Goal: Task Accomplishment & Management: Complete application form

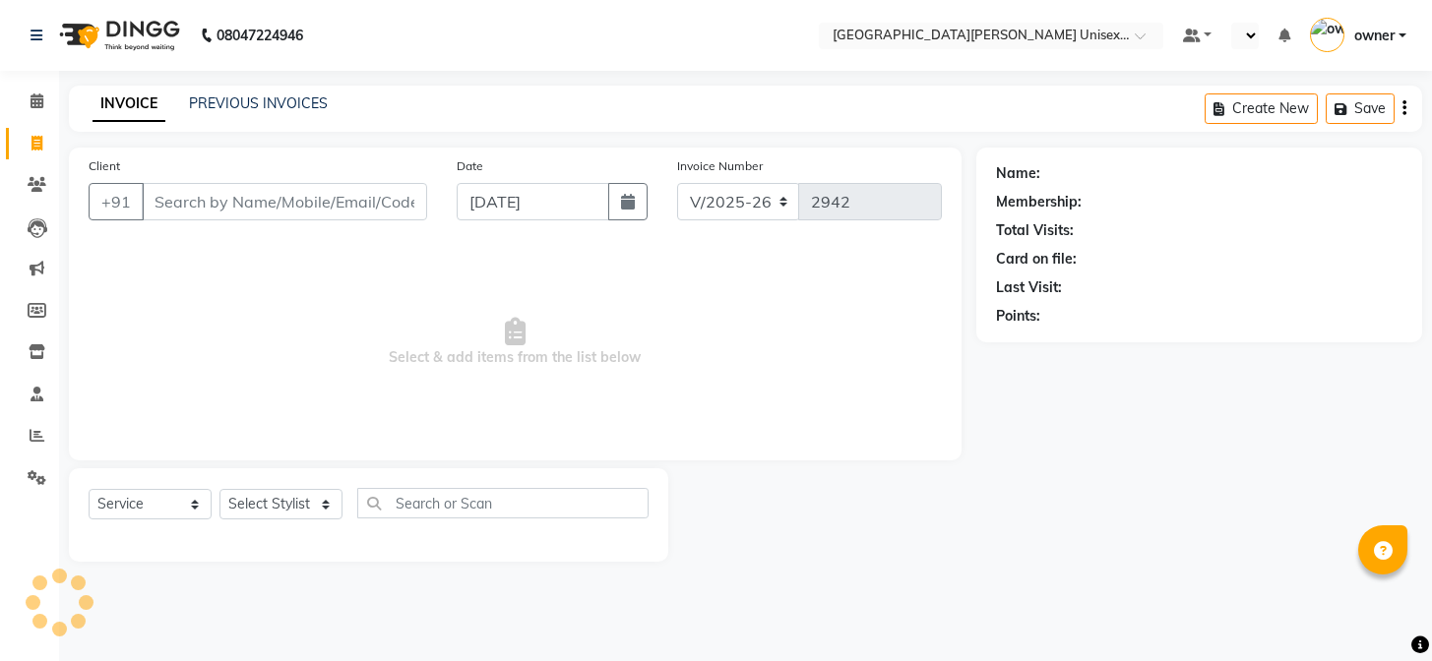
select select "7055"
select select "service"
click at [305, 497] on select "Select Stylist" at bounding box center [280, 504] width 123 height 31
select select "80028"
click at [219, 489] on select "Select Stylist anjali [PERSON_NAME] [PERSON_NAME] styler [PERSON_NAME] [PERSON_…" at bounding box center [280, 504] width 123 height 31
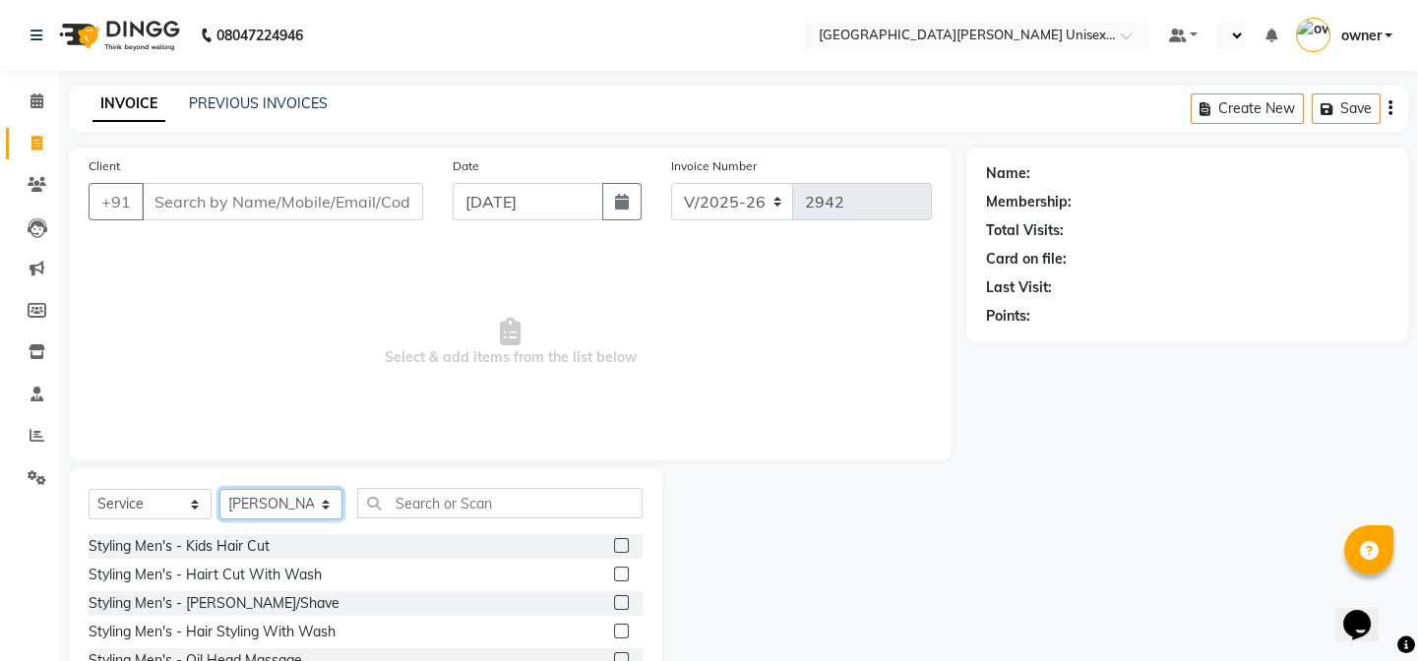
scroll to position [128, 0]
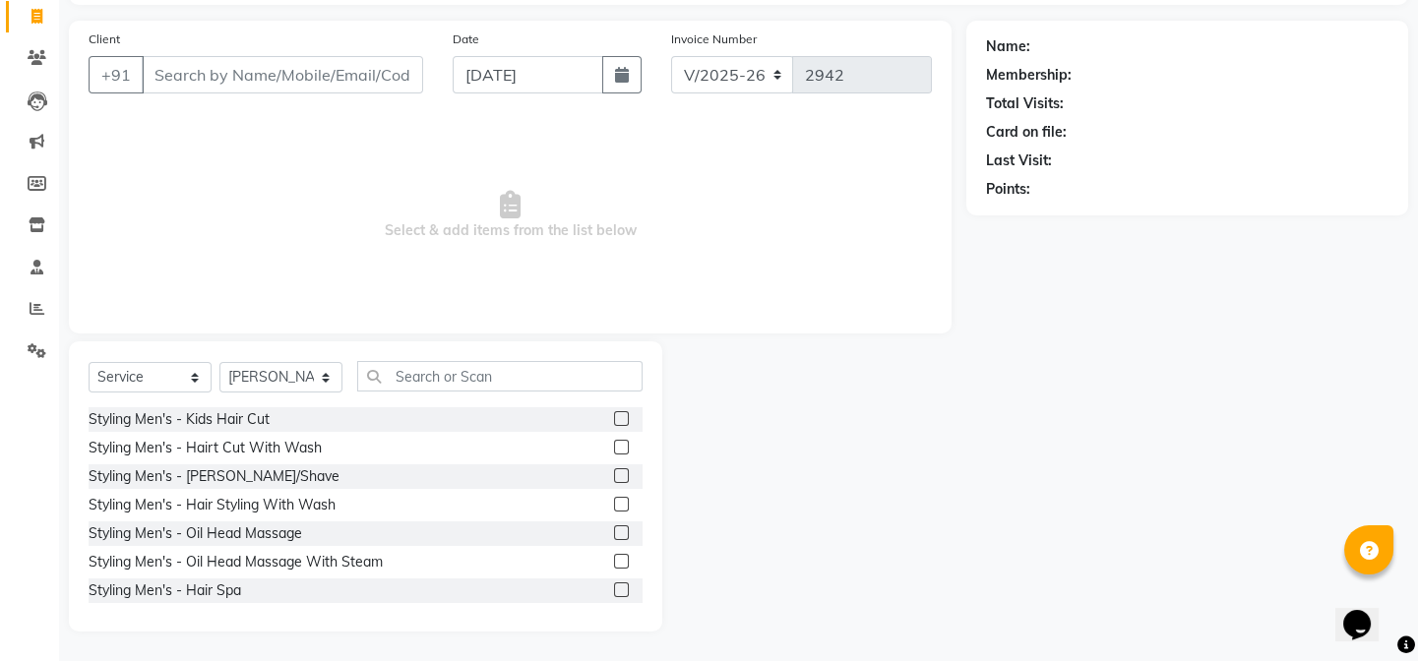
click at [614, 441] on label at bounding box center [621, 447] width 15 height 15
click at [614, 442] on input "checkbox" at bounding box center [620, 448] width 13 height 13
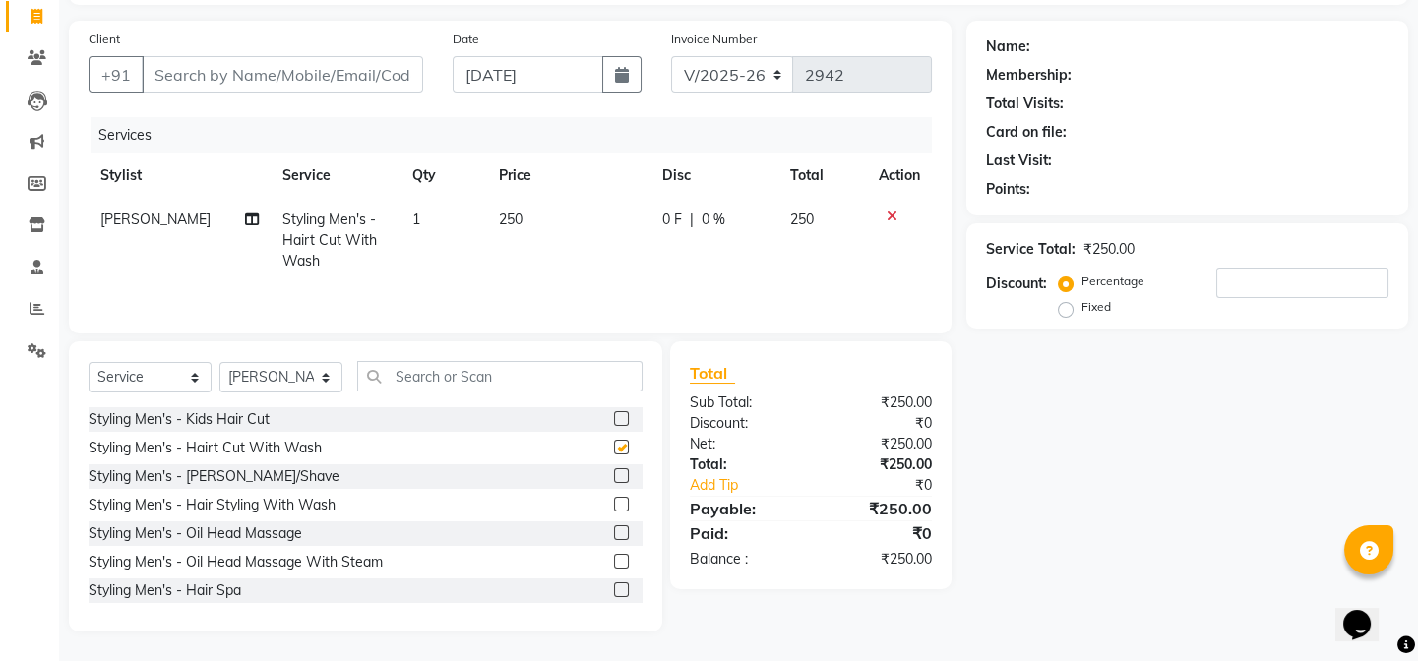
checkbox input "false"
click at [614, 478] on label at bounding box center [621, 475] width 15 height 15
click at [614, 478] on input "checkbox" at bounding box center [620, 476] width 13 height 13
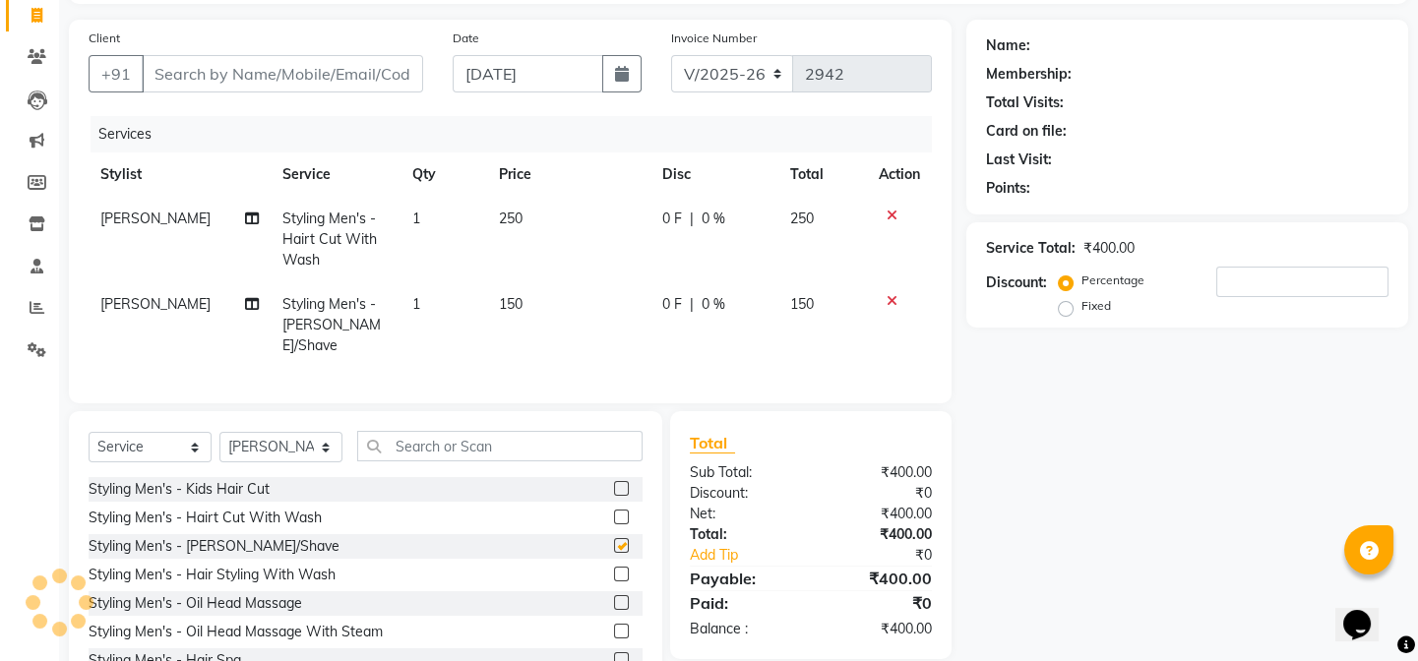
checkbox input "false"
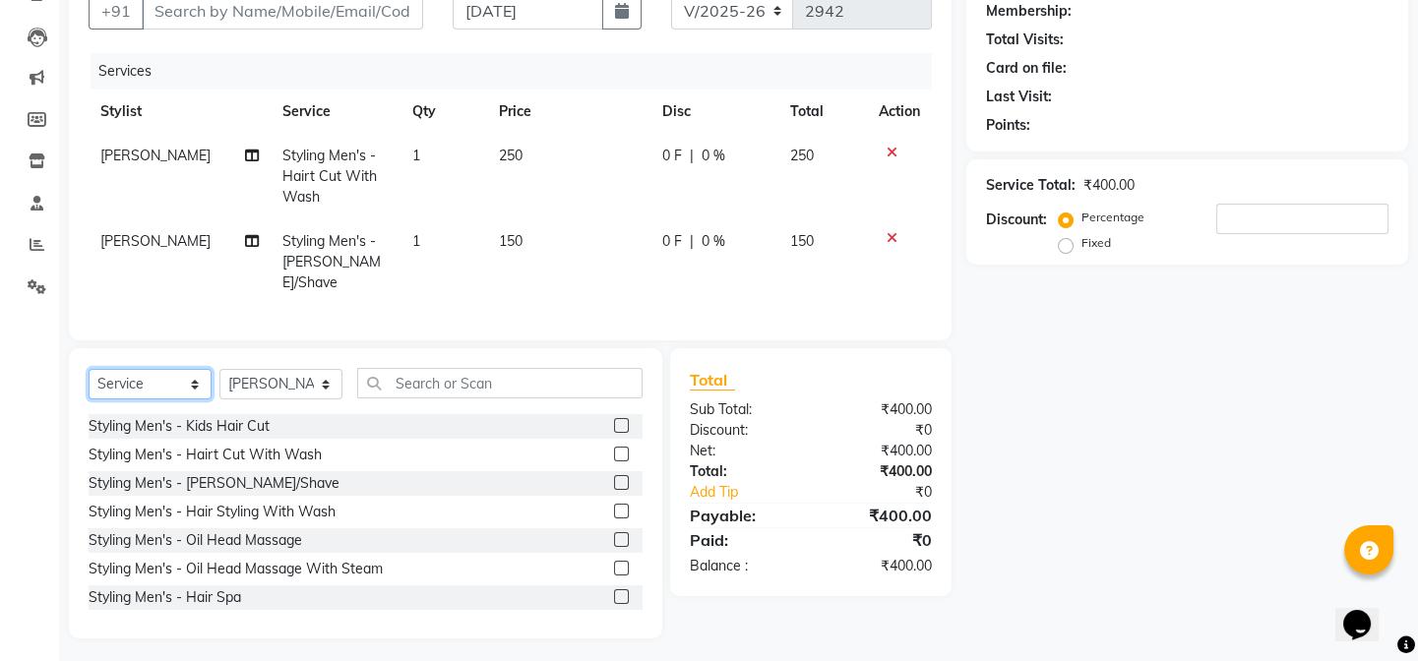
click at [102, 384] on select "Select Service Product Membership Package Voucher Prepaid Gift Card" at bounding box center [150, 384] width 123 height 31
select select "product"
click at [89, 369] on select "Select Service Product Membership Package Voucher Prepaid Gift Card" at bounding box center [150, 384] width 123 height 31
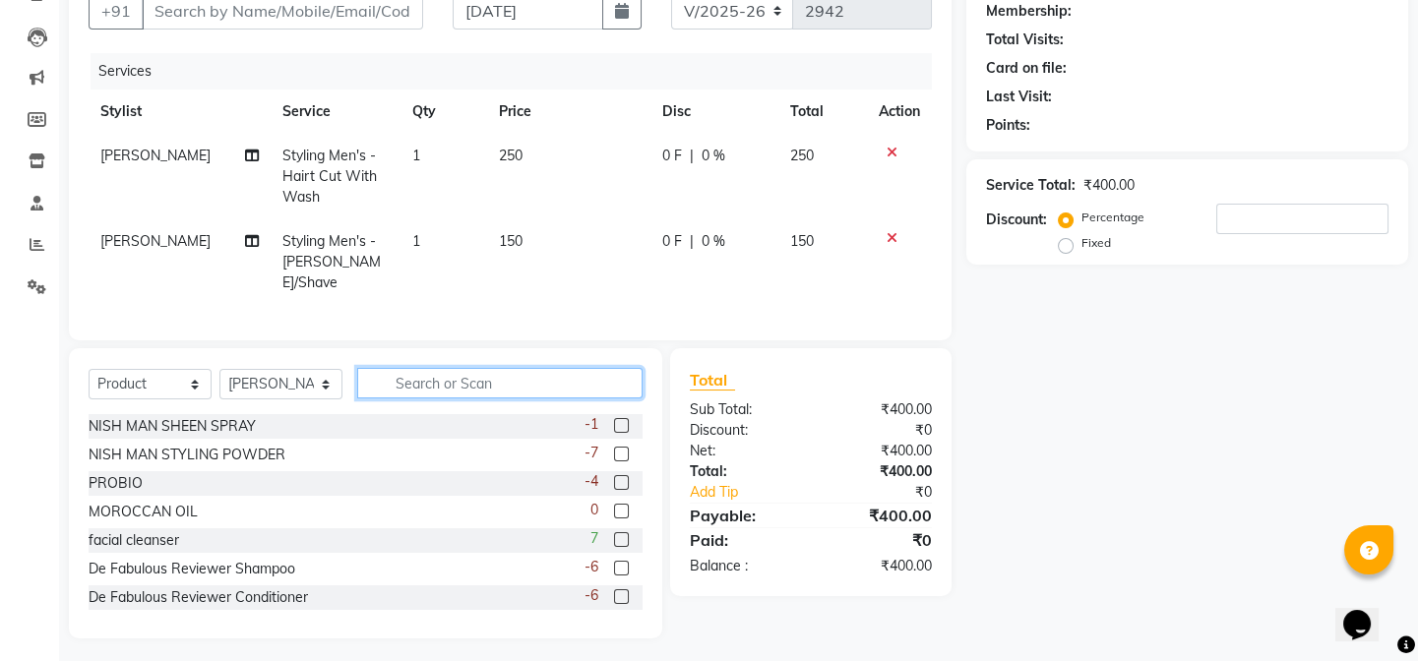
click at [406, 389] on input "text" at bounding box center [499, 383] width 285 height 31
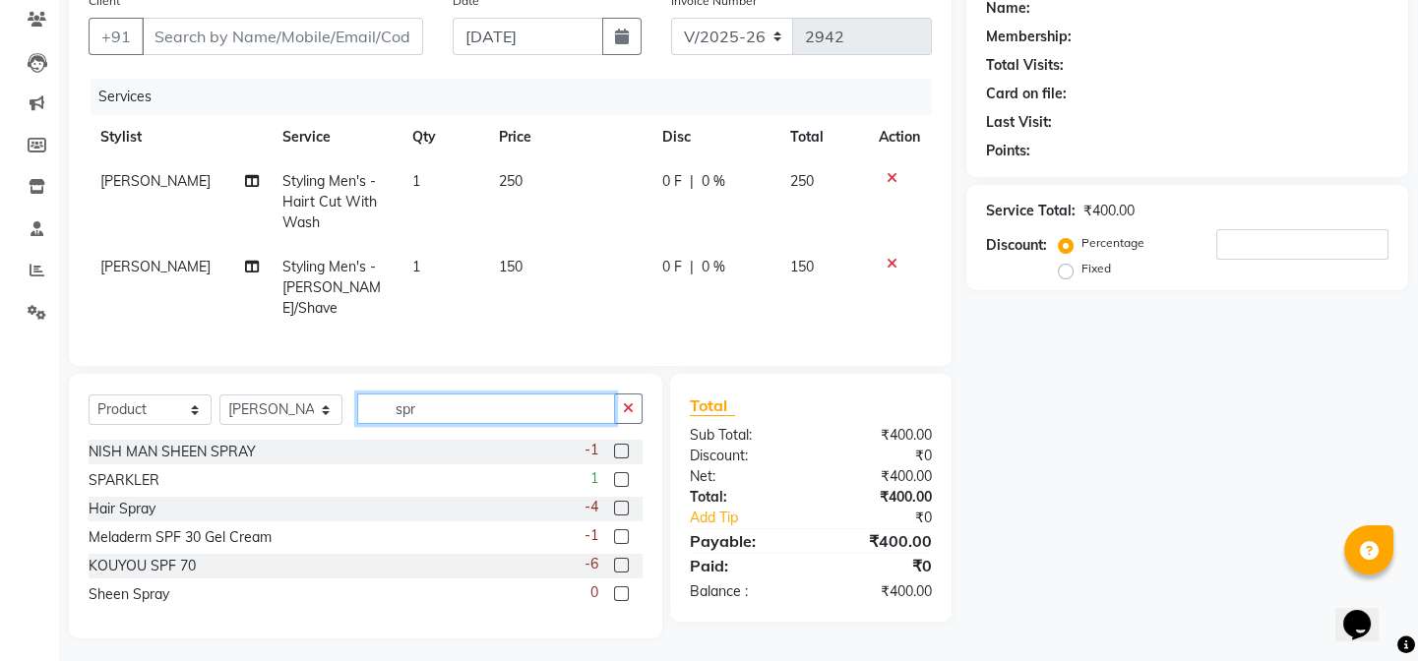
scroll to position [148, 0]
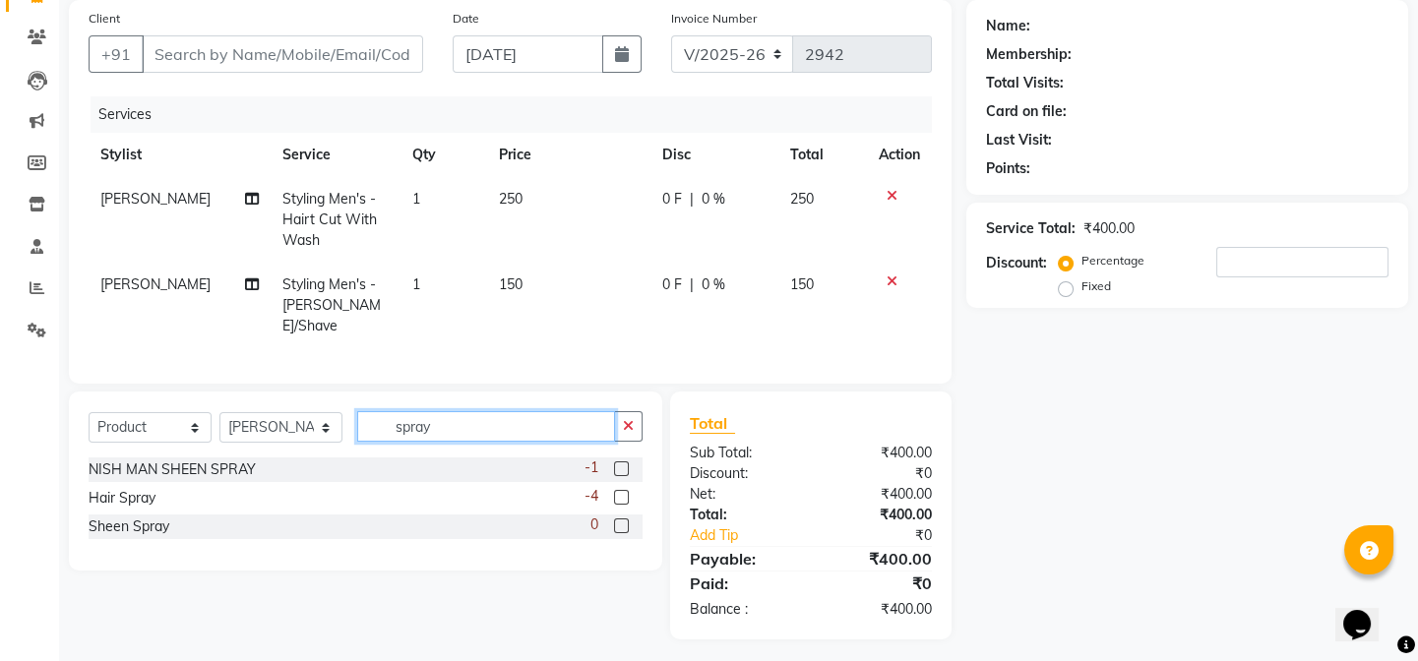
type input "spray"
click at [621, 490] on label at bounding box center [621, 497] width 15 height 15
click at [621, 492] on input "checkbox" at bounding box center [620, 498] width 13 height 13
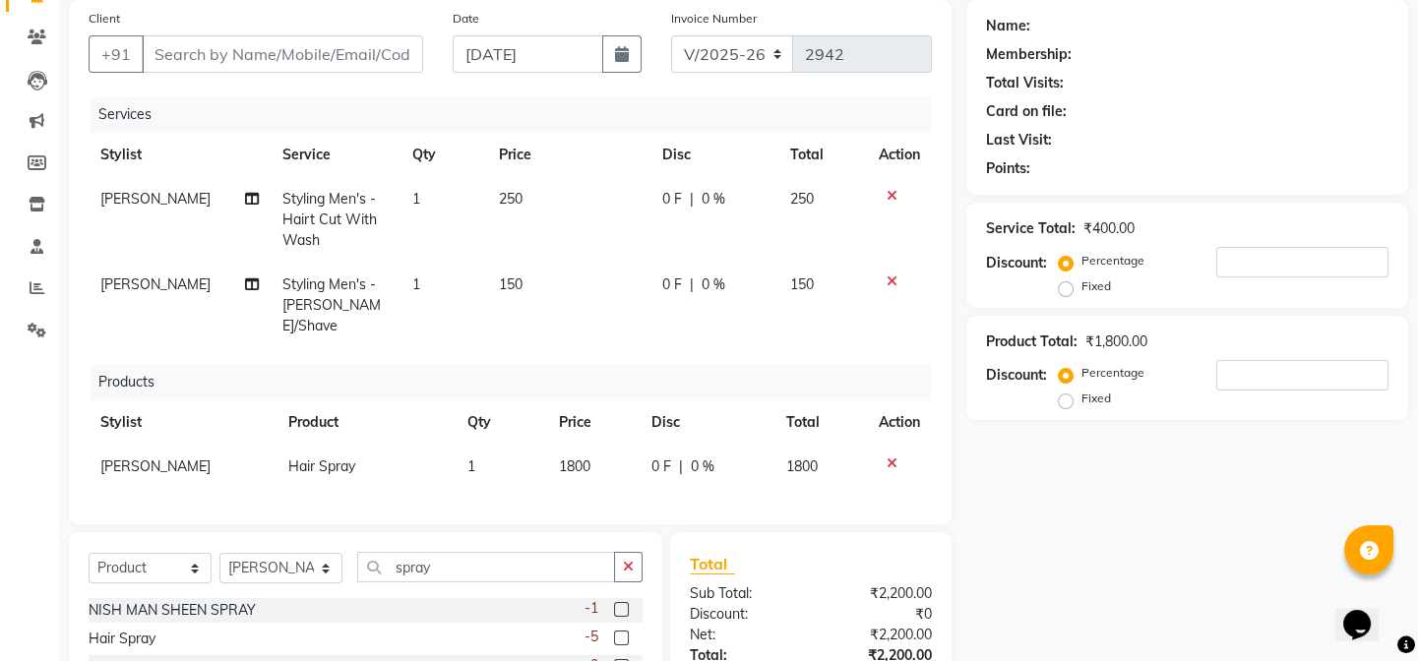
click at [894, 457] on icon at bounding box center [892, 464] width 11 height 14
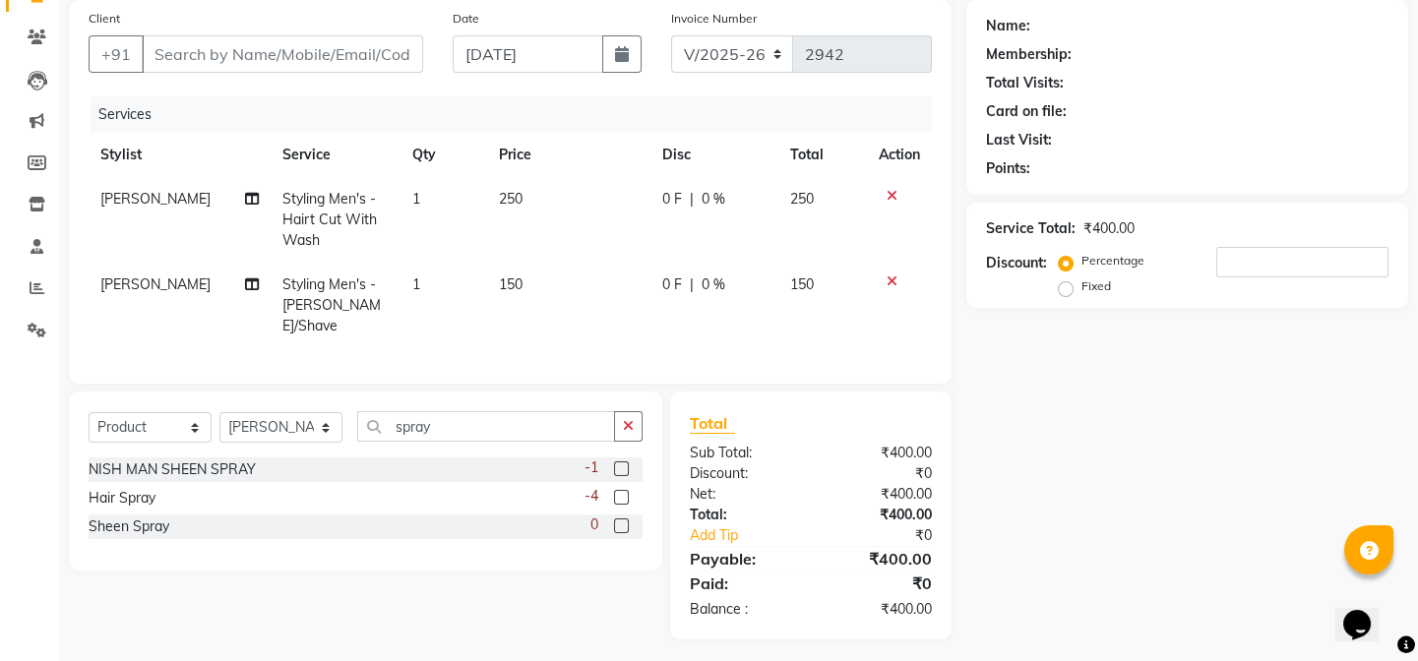
click at [622, 498] on div at bounding box center [620, 500] width 13 height 21
click at [628, 490] on label at bounding box center [621, 497] width 15 height 15
click at [627, 492] on input "checkbox" at bounding box center [620, 498] width 13 height 13
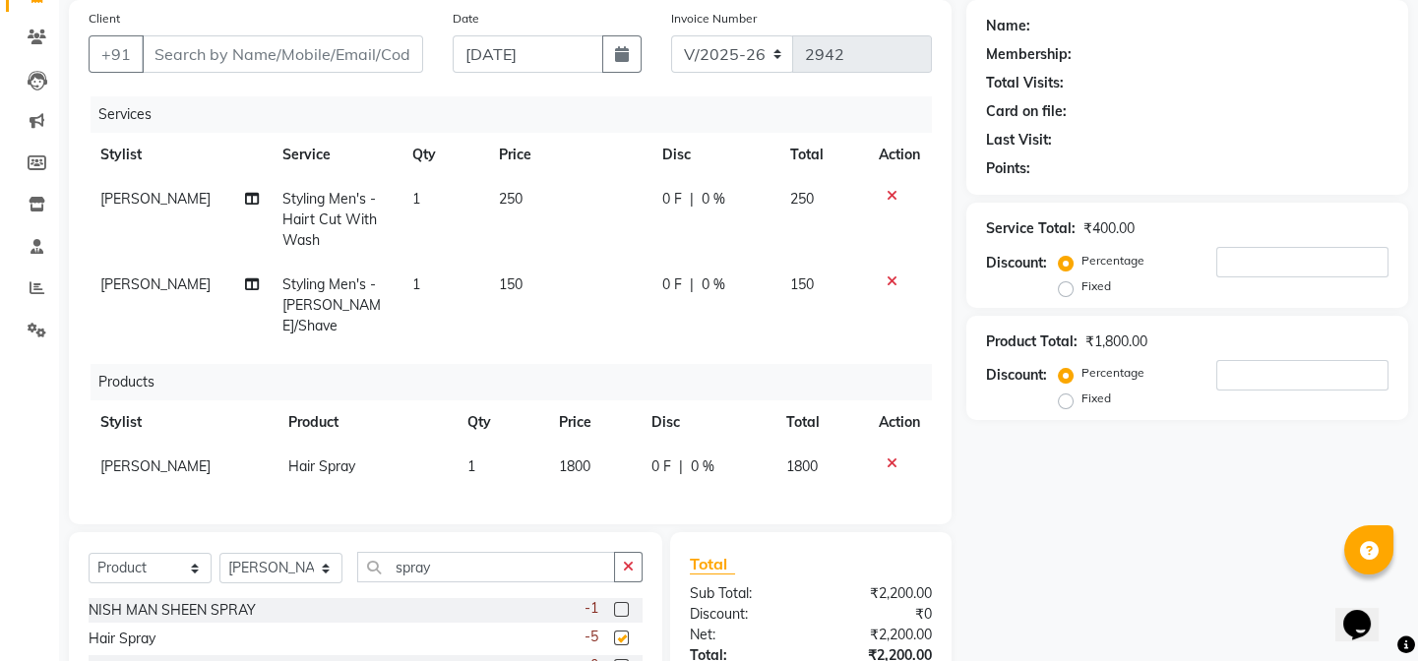
checkbox input "false"
click at [620, 459] on td "1800" at bounding box center [593, 467] width 92 height 44
select select "80028"
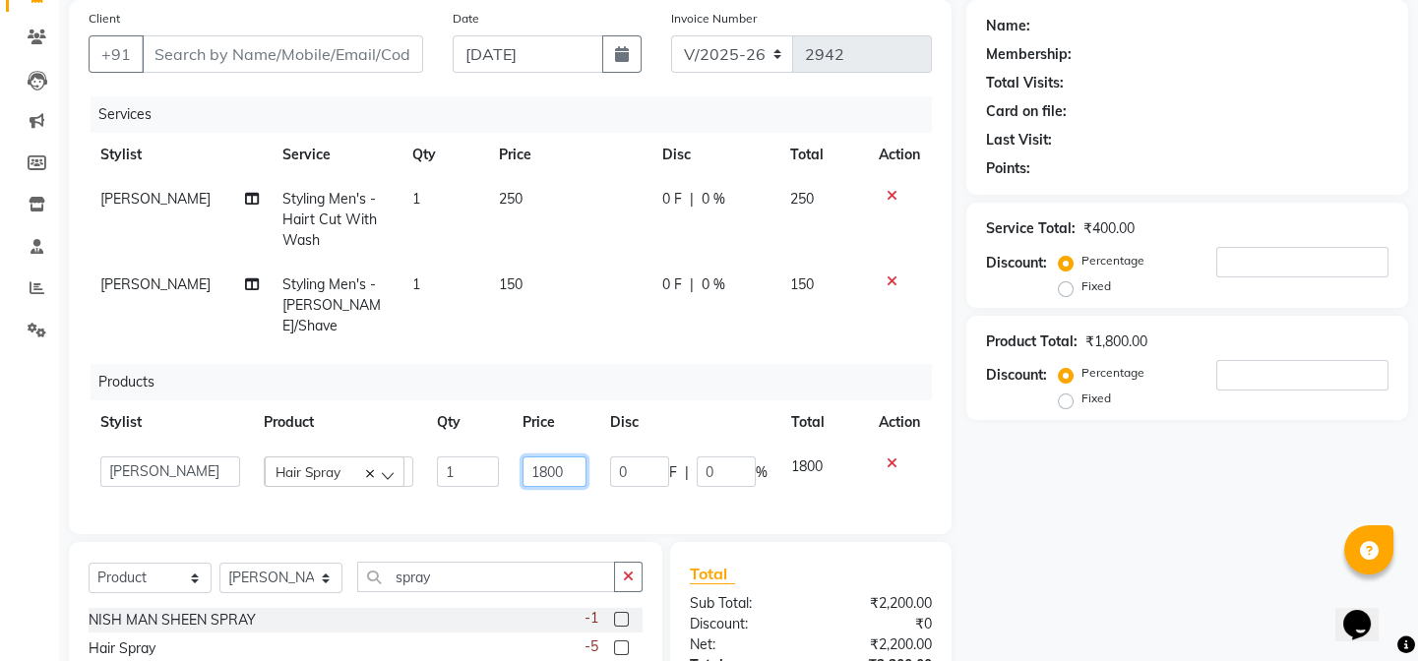
click at [571, 457] on input "1800" at bounding box center [554, 472] width 64 height 31
type input "1"
type input "9"
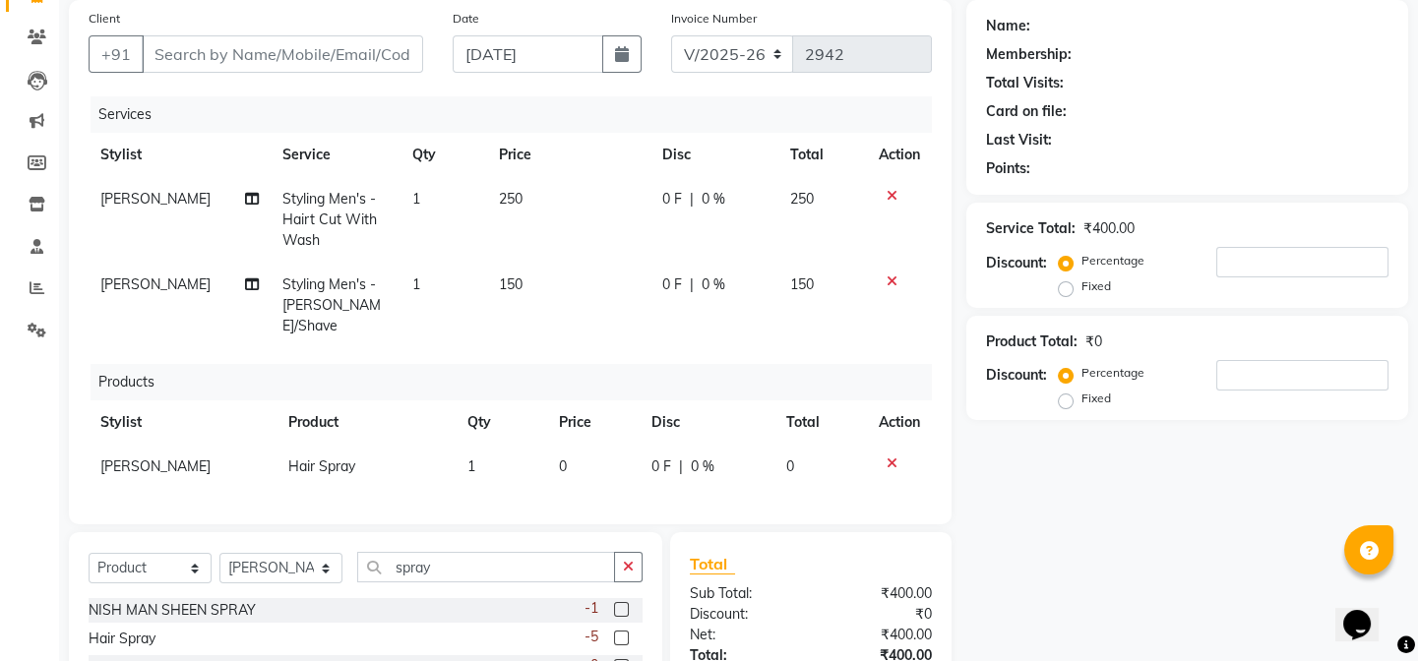
click at [476, 449] on td "1" at bounding box center [502, 467] width 92 height 44
select select "80028"
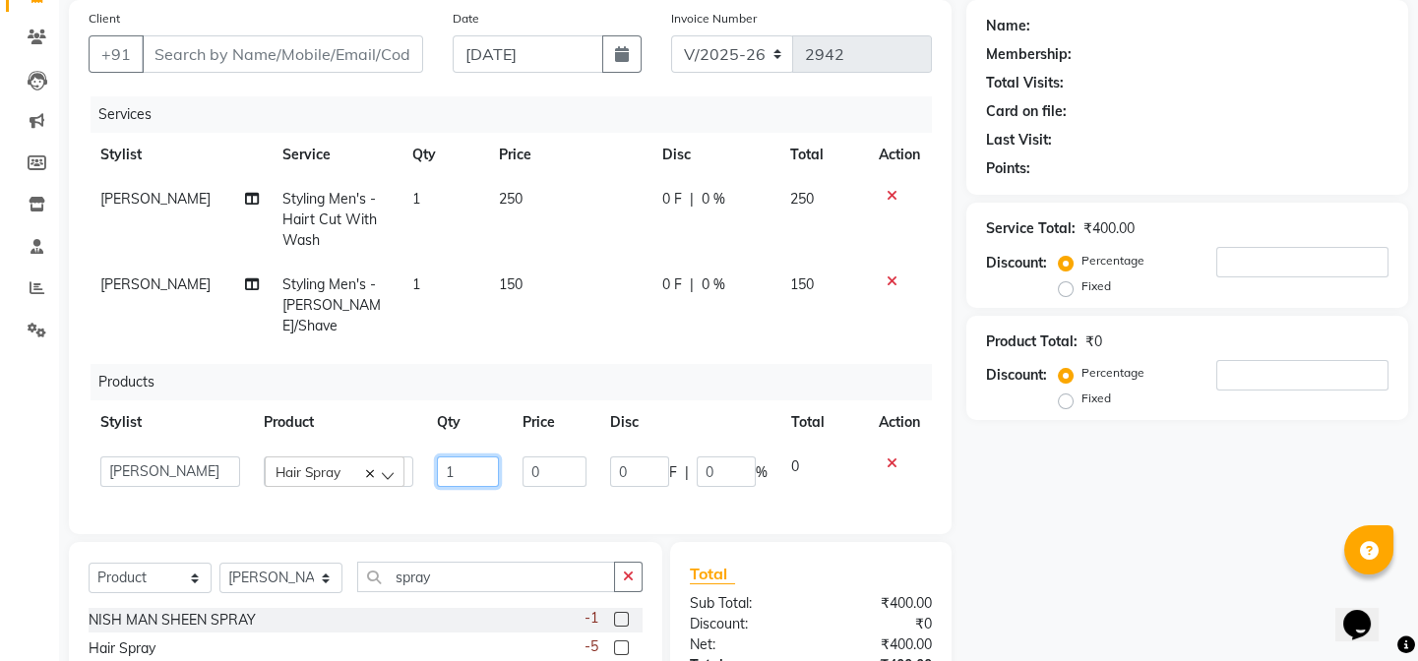
click at [476, 457] on input "1" at bounding box center [468, 472] width 62 height 31
type input "2"
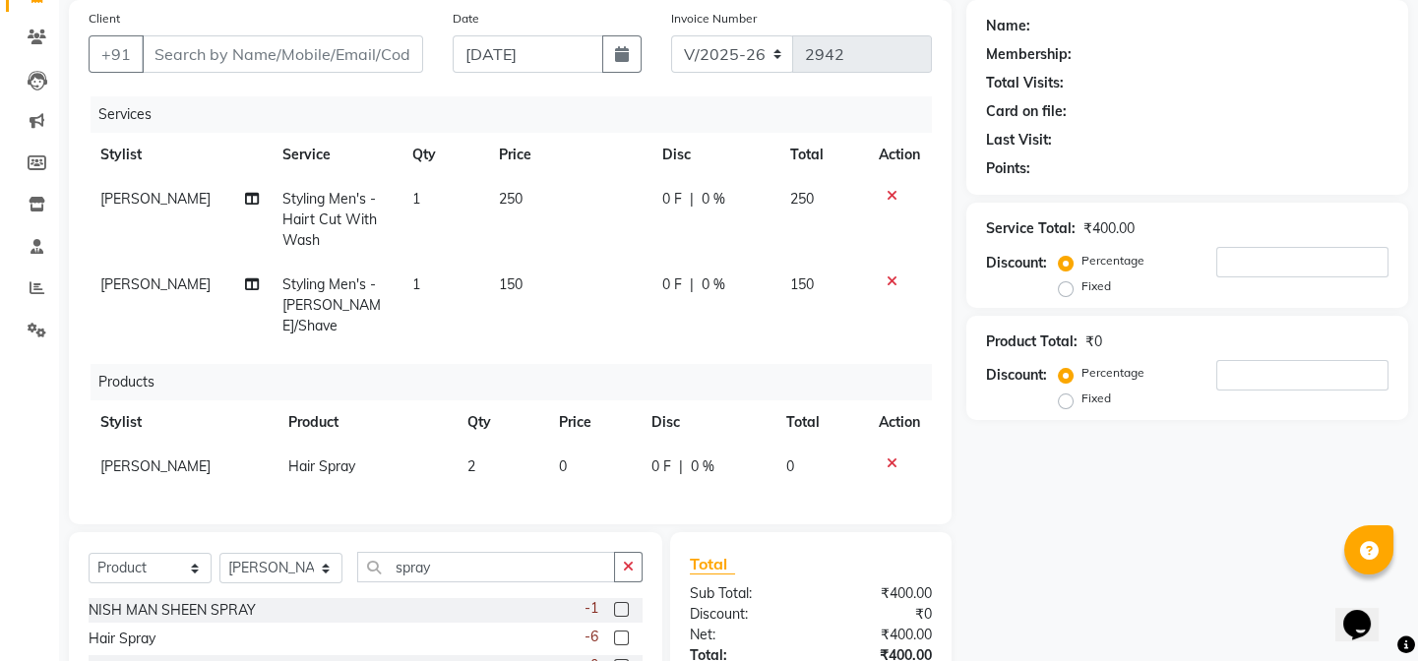
click at [575, 446] on td "0" at bounding box center [593, 467] width 92 height 44
select select "80028"
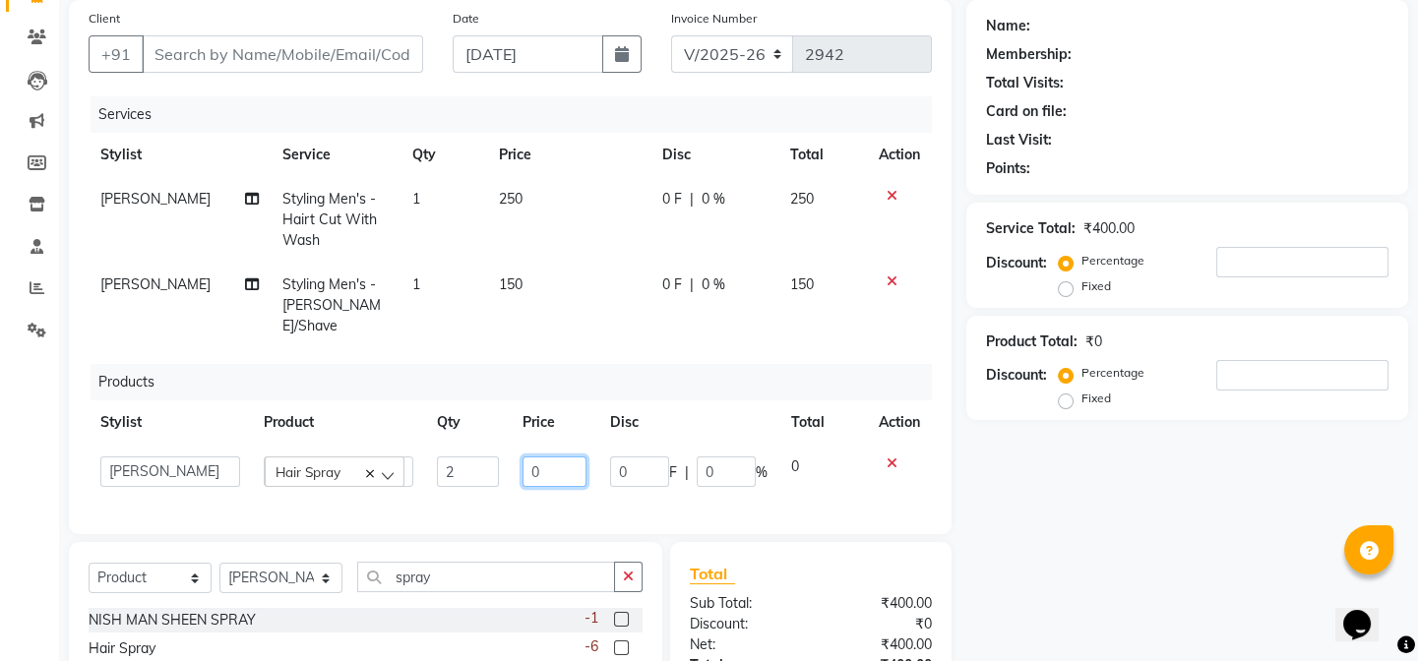
click at [575, 457] on input "0" at bounding box center [554, 472] width 64 height 31
type input "700"
click at [575, 468] on div "Services Stylist Service Qty Price Disc Total Action [PERSON_NAME] Styling Men'…" at bounding box center [510, 305] width 843 height 418
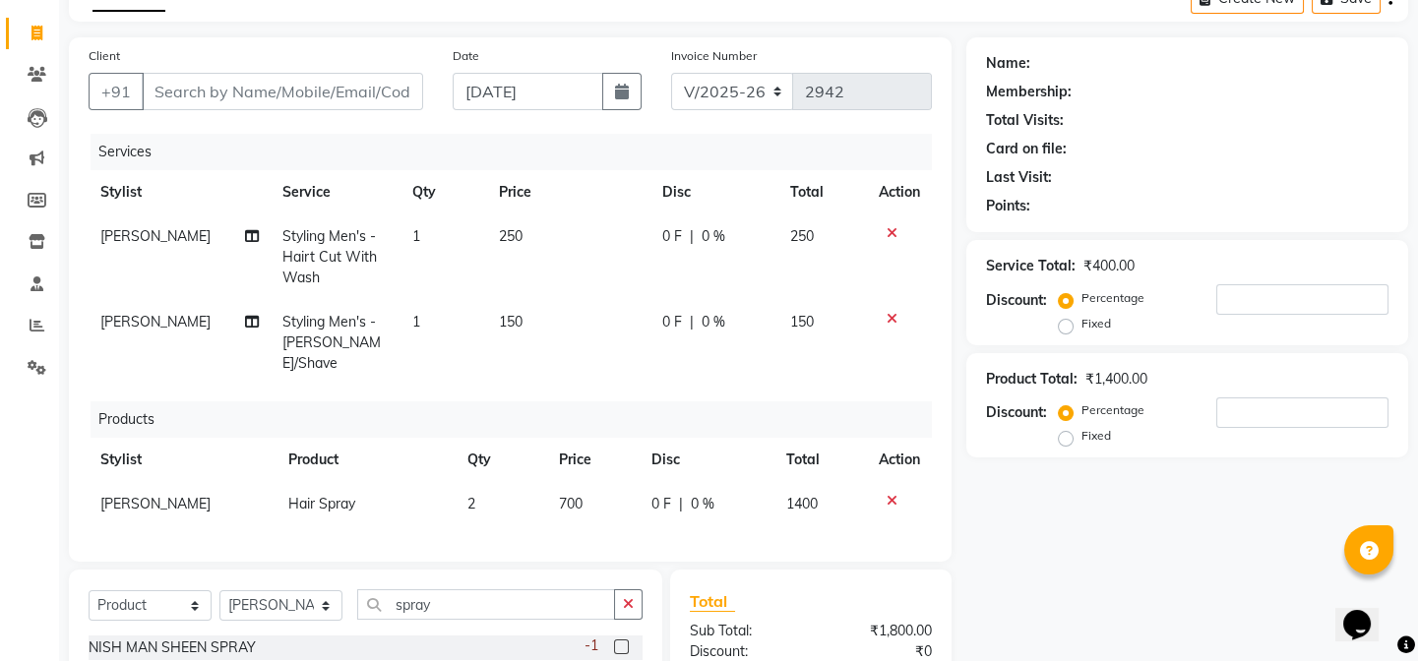
scroll to position [289, 0]
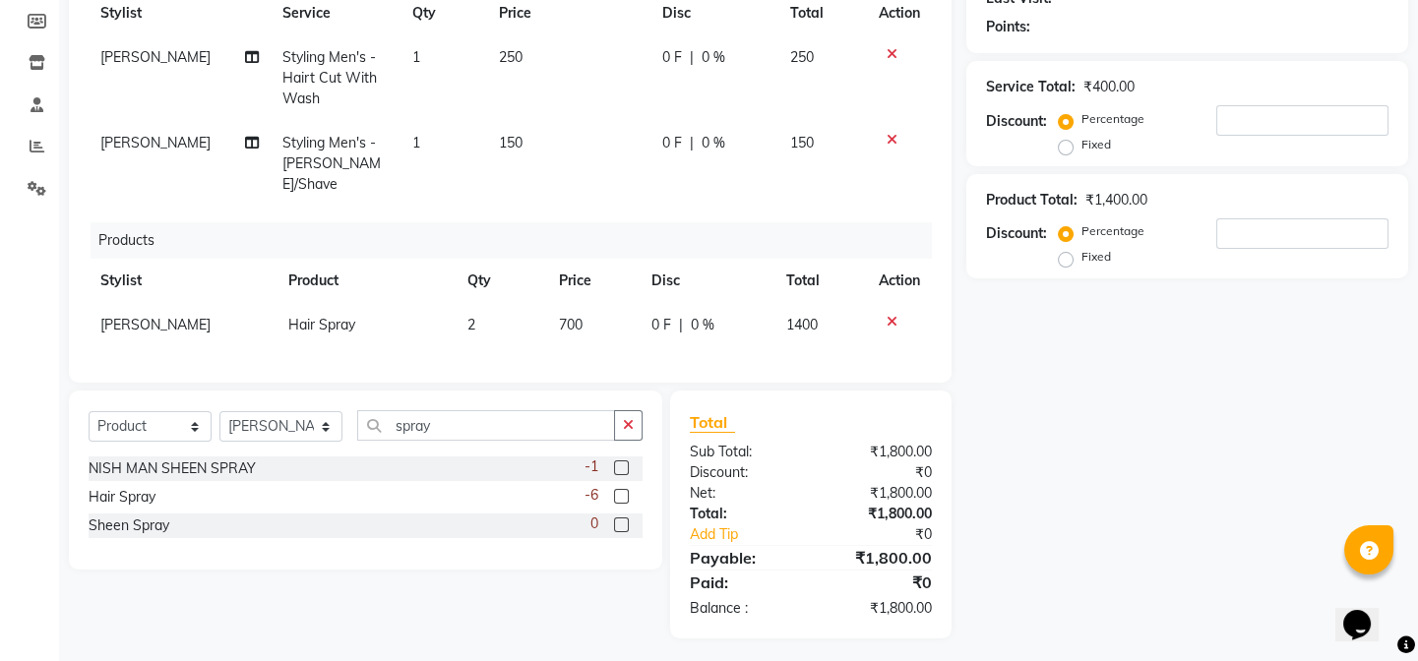
click at [591, 306] on td "700" at bounding box center [593, 325] width 92 height 44
select select "80028"
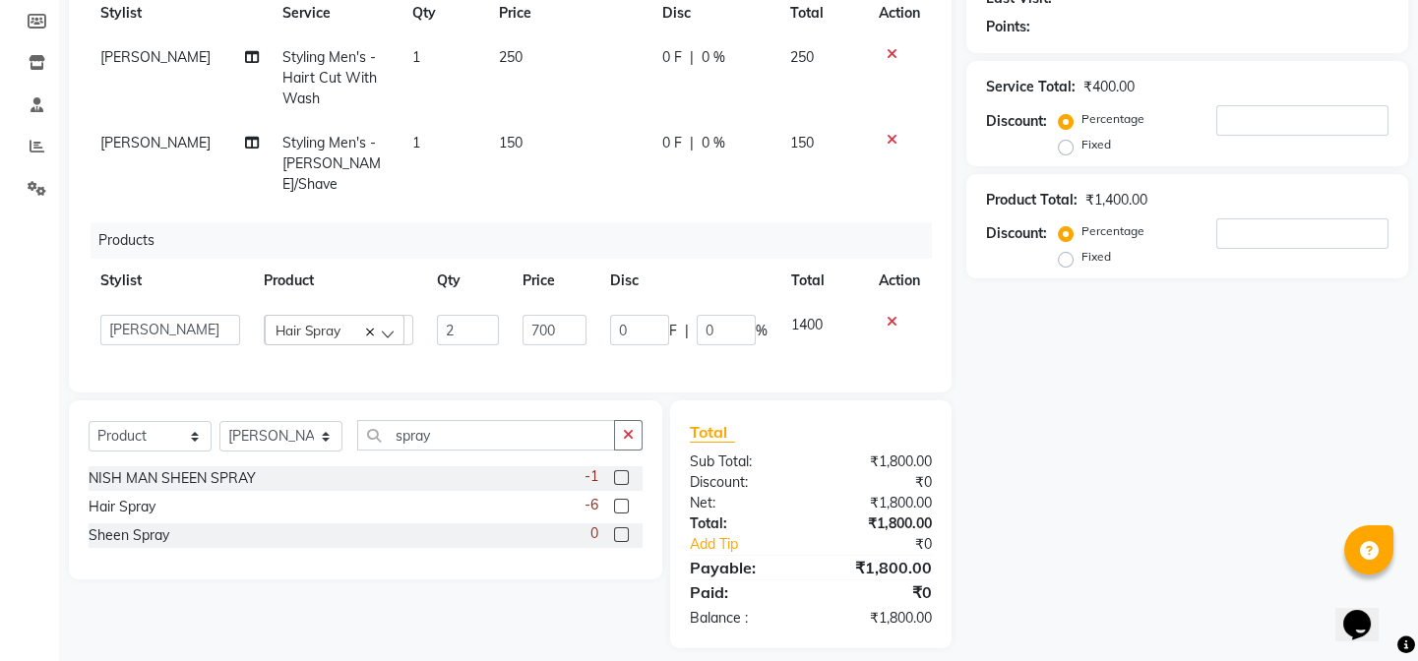
click at [598, 310] on td "0 F | 0 %" at bounding box center [688, 330] width 181 height 54
click at [571, 315] on input "700" at bounding box center [554, 330] width 64 height 31
type input "7"
type input "350"
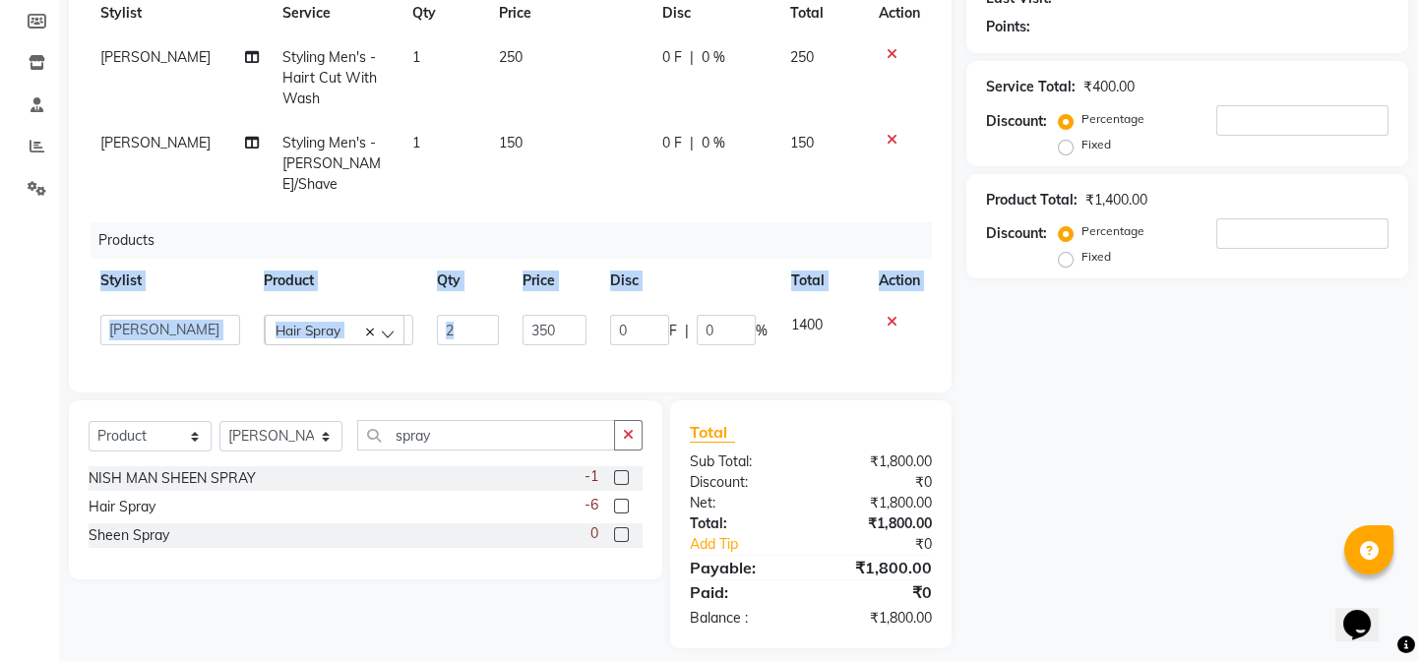
drag, startPoint x: 581, startPoint y: 325, endPoint x: 584, endPoint y: 336, distance: 11.5
click at [584, 336] on div "Services Stylist Service Qty Price Disc Total Action [PERSON_NAME] Styling Men'…" at bounding box center [510, 164] width 843 height 418
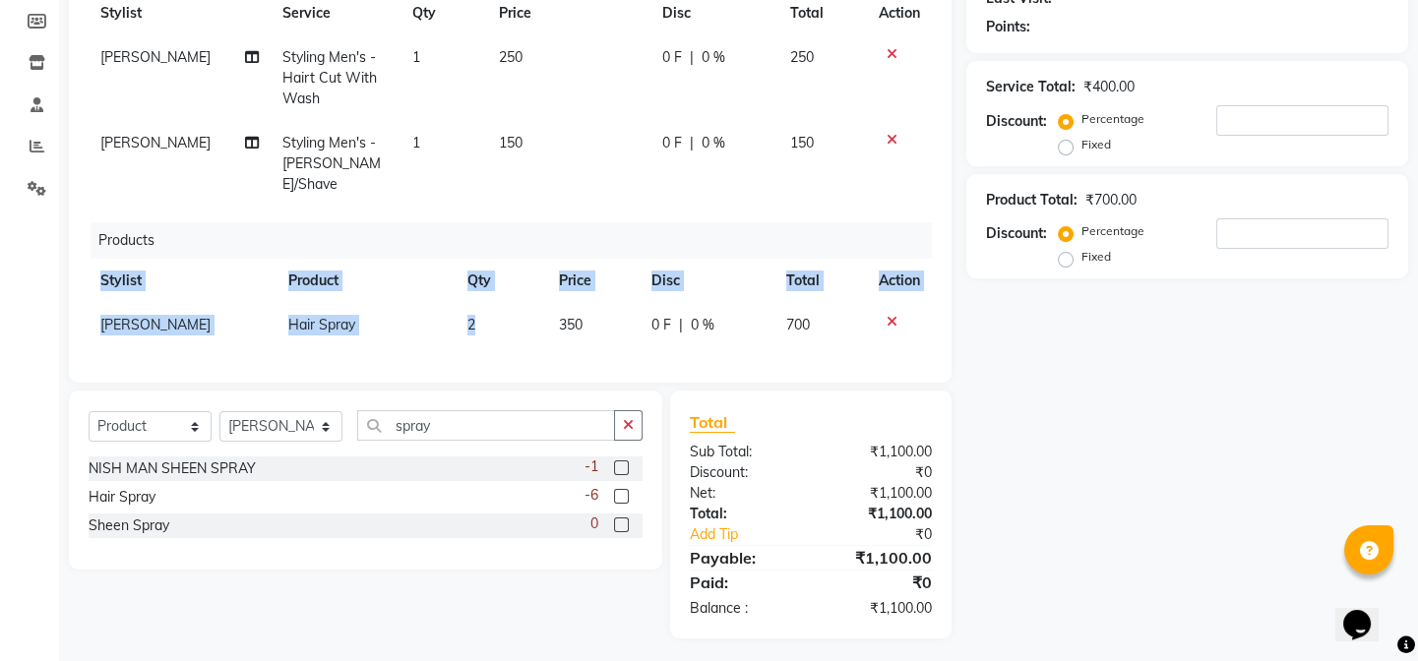
click at [584, 336] on div "Services Stylist Service Qty Price Disc Total Action [PERSON_NAME] Styling Men'…" at bounding box center [510, 159] width 843 height 408
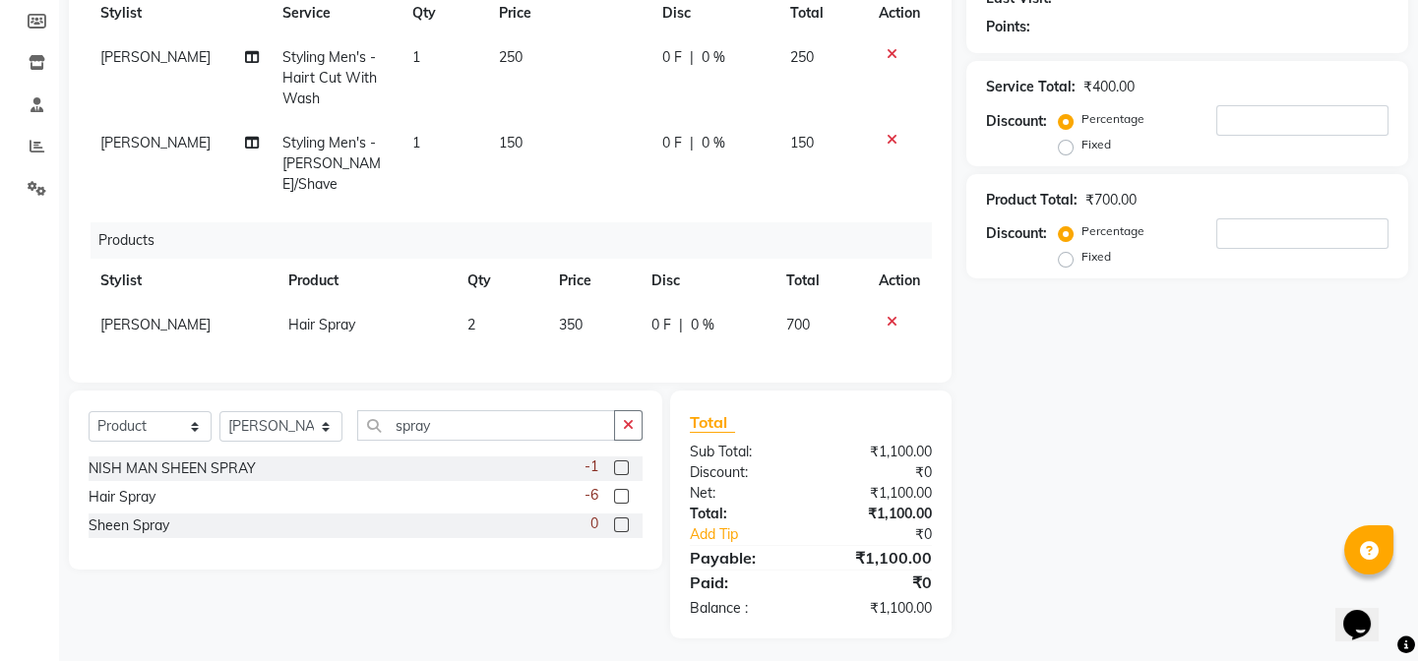
scroll to position [0, 0]
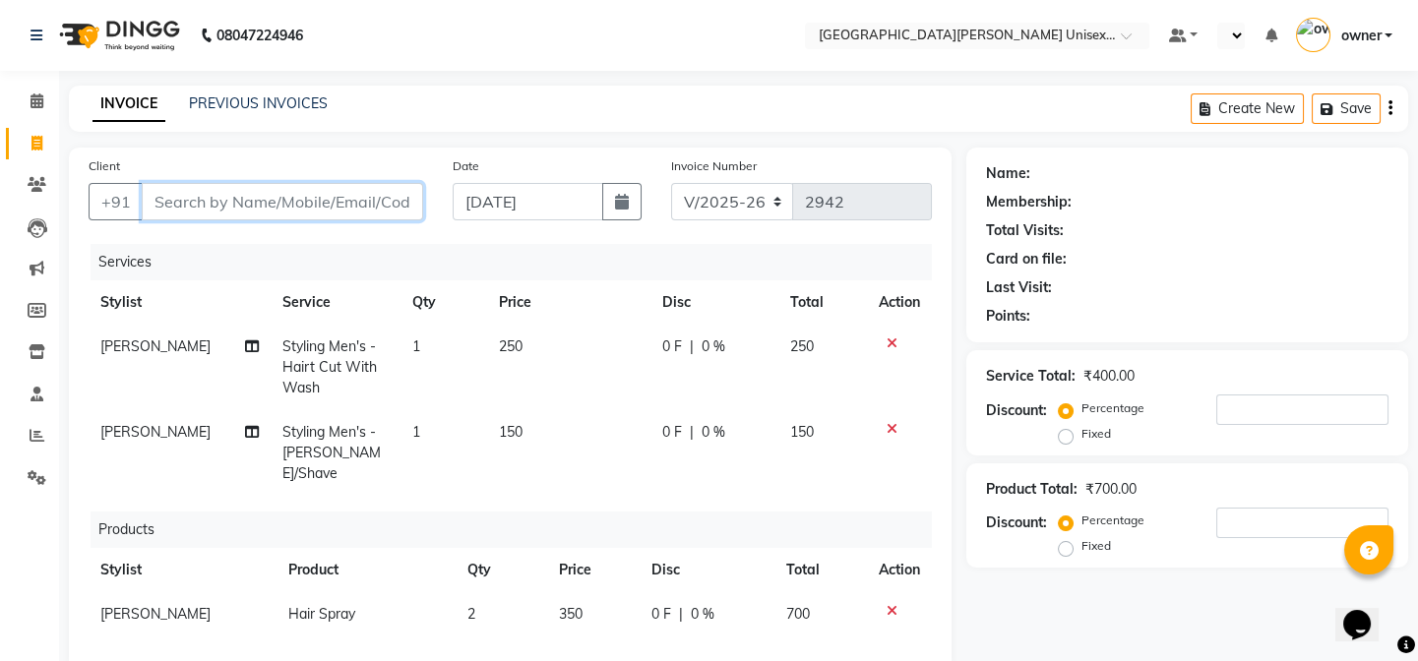
click at [231, 208] on input "Client" at bounding box center [282, 201] width 281 height 37
type input "r"
type input "0"
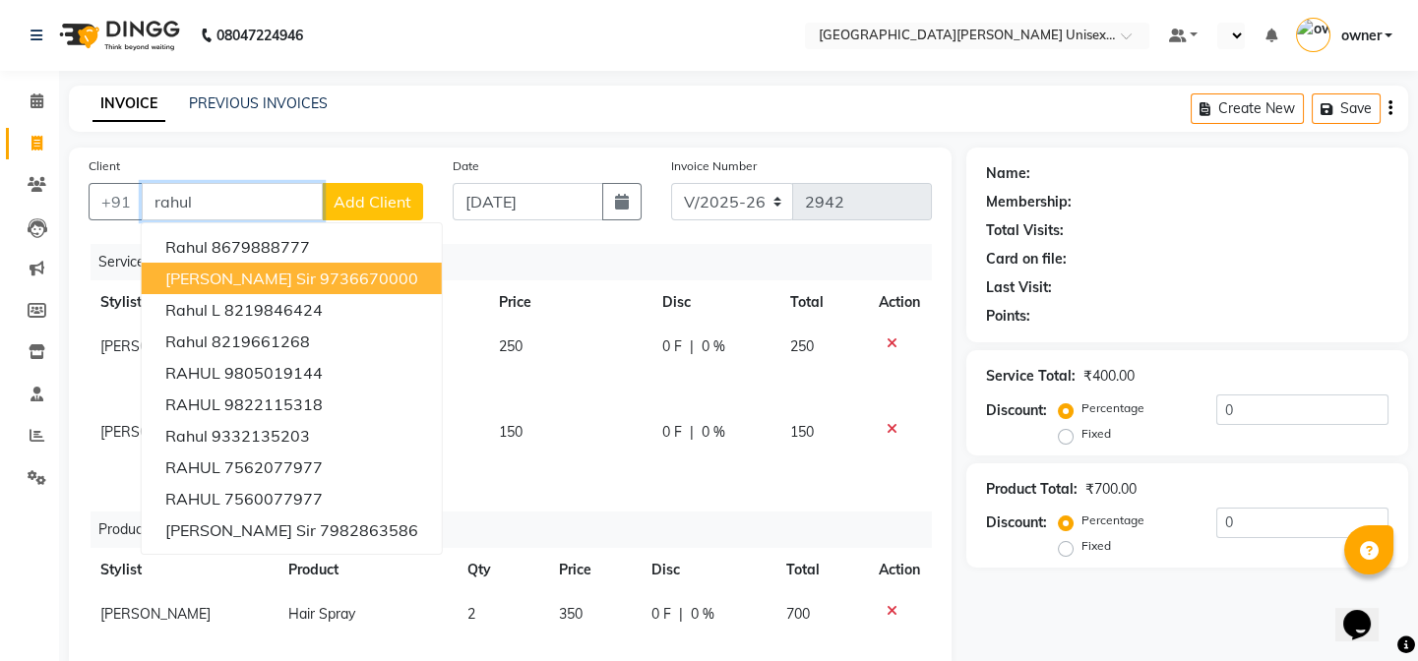
click at [264, 273] on span "[PERSON_NAME] sir" at bounding box center [240, 279] width 151 height 20
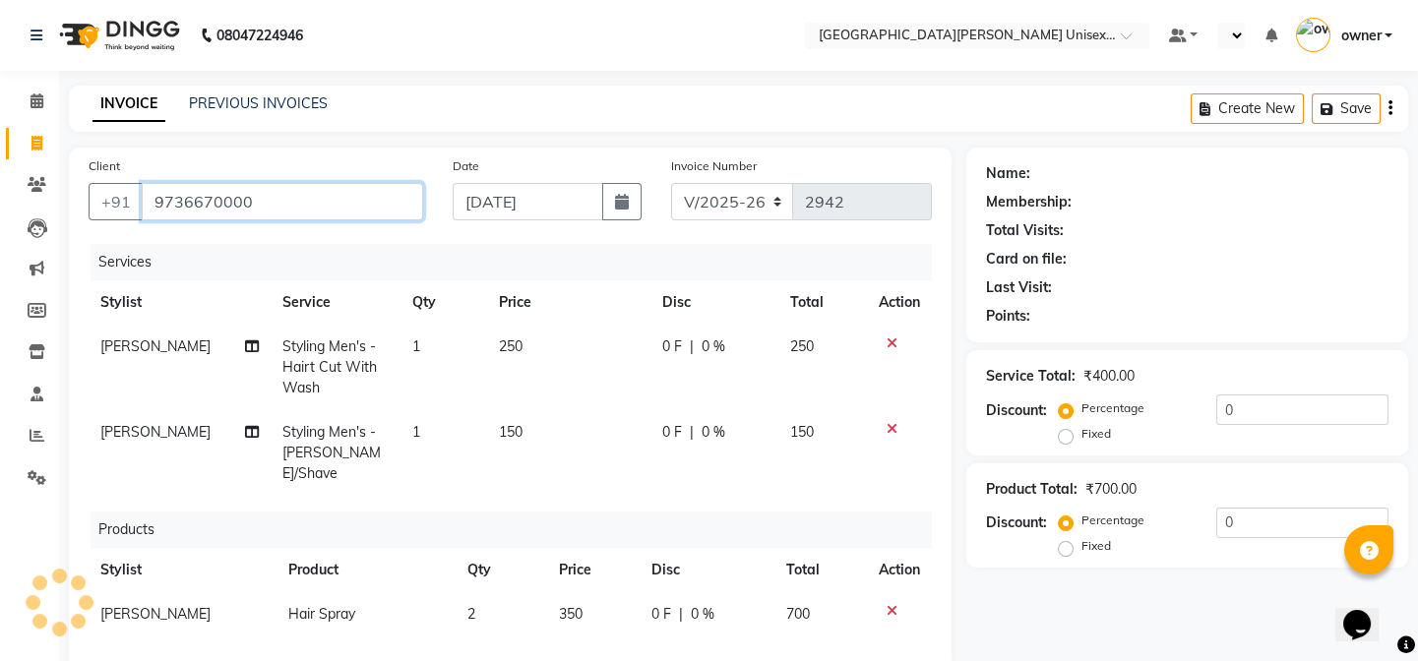
type input "9736670000"
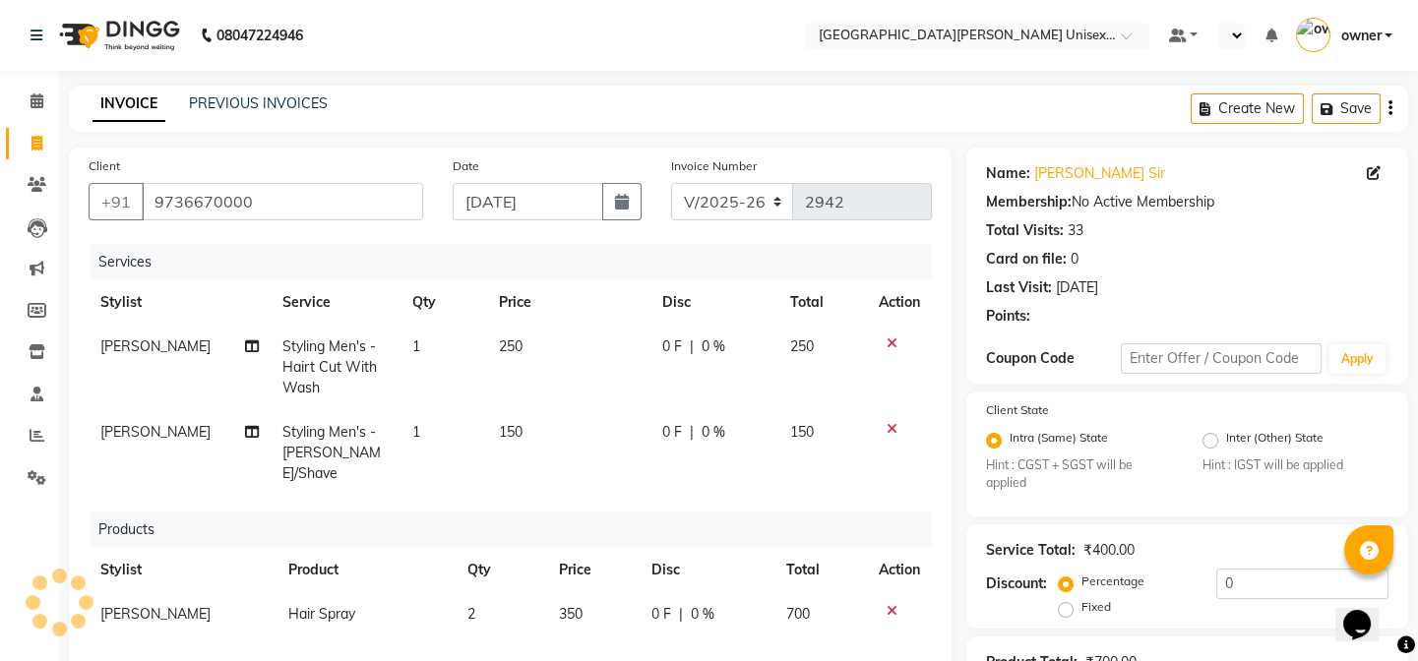
scroll to position [289, 0]
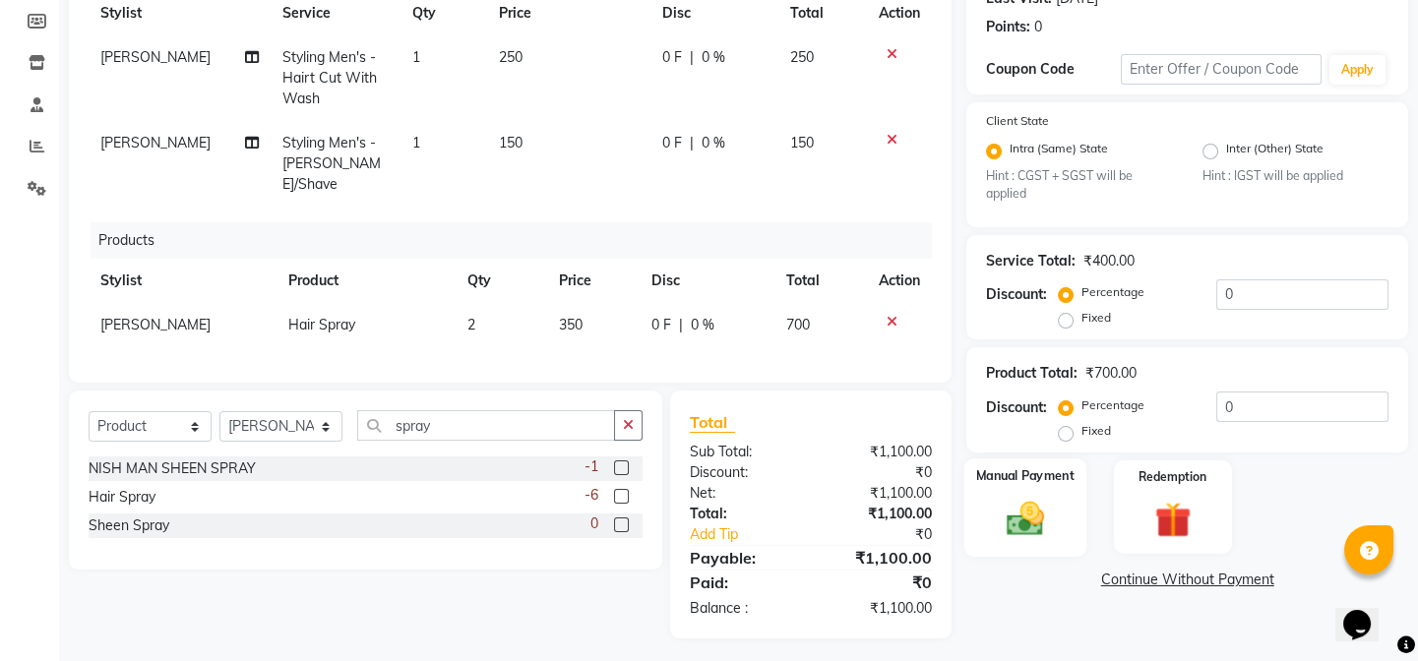
click at [1024, 512] on img at bounding box center [1025, 518] width 61 height 43
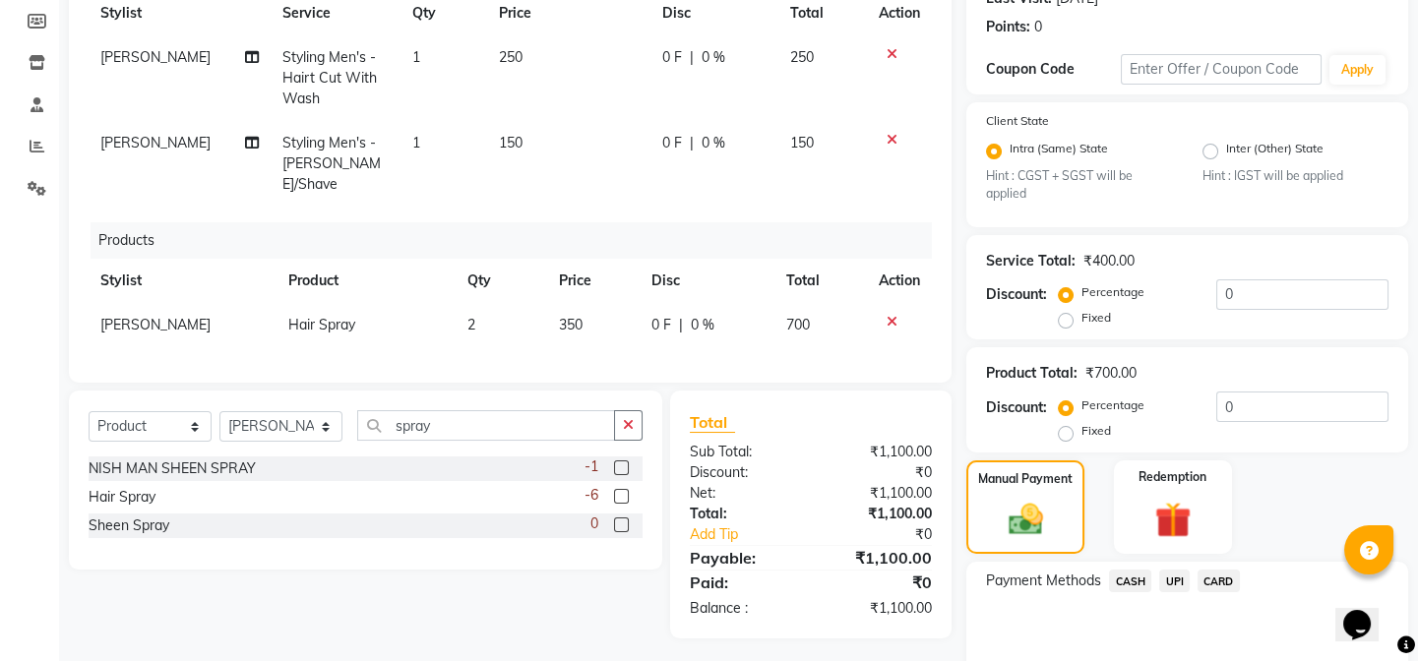
scroll to position [379, 0]
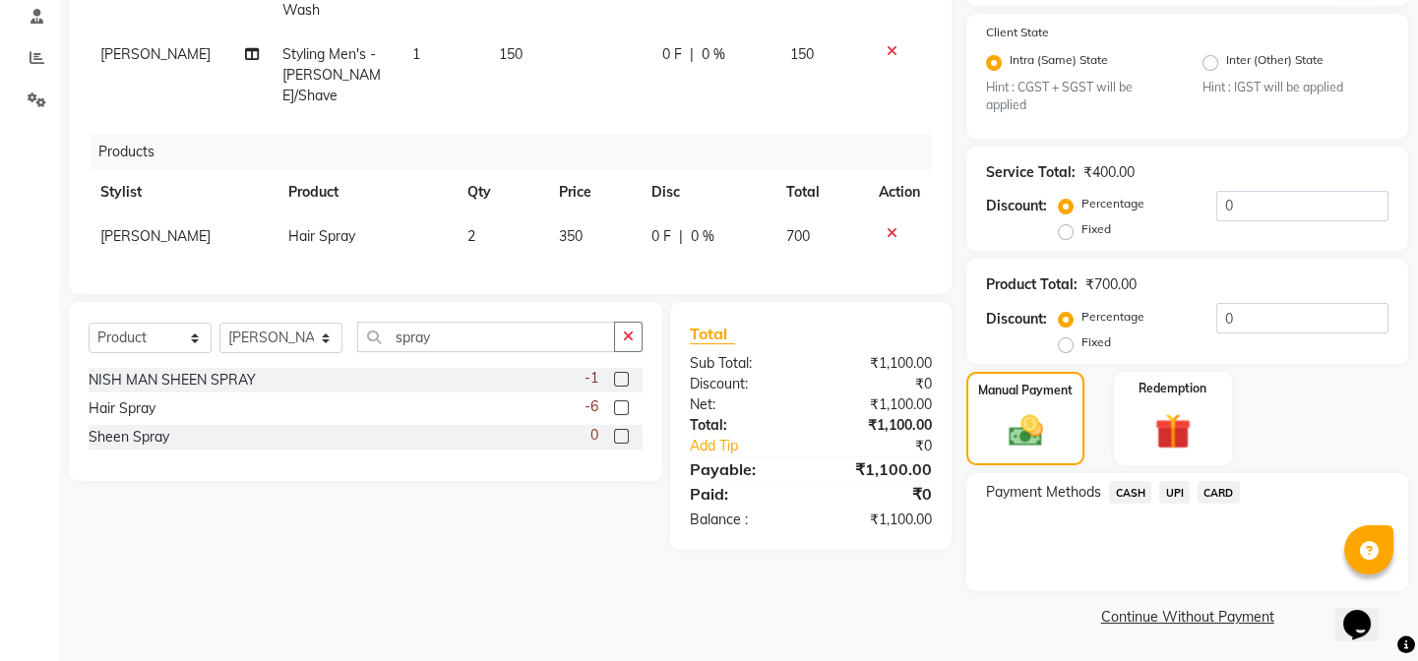
click at [1171, 488] on span "UPI" at bounding box center [1174, 492] width 31 height 23
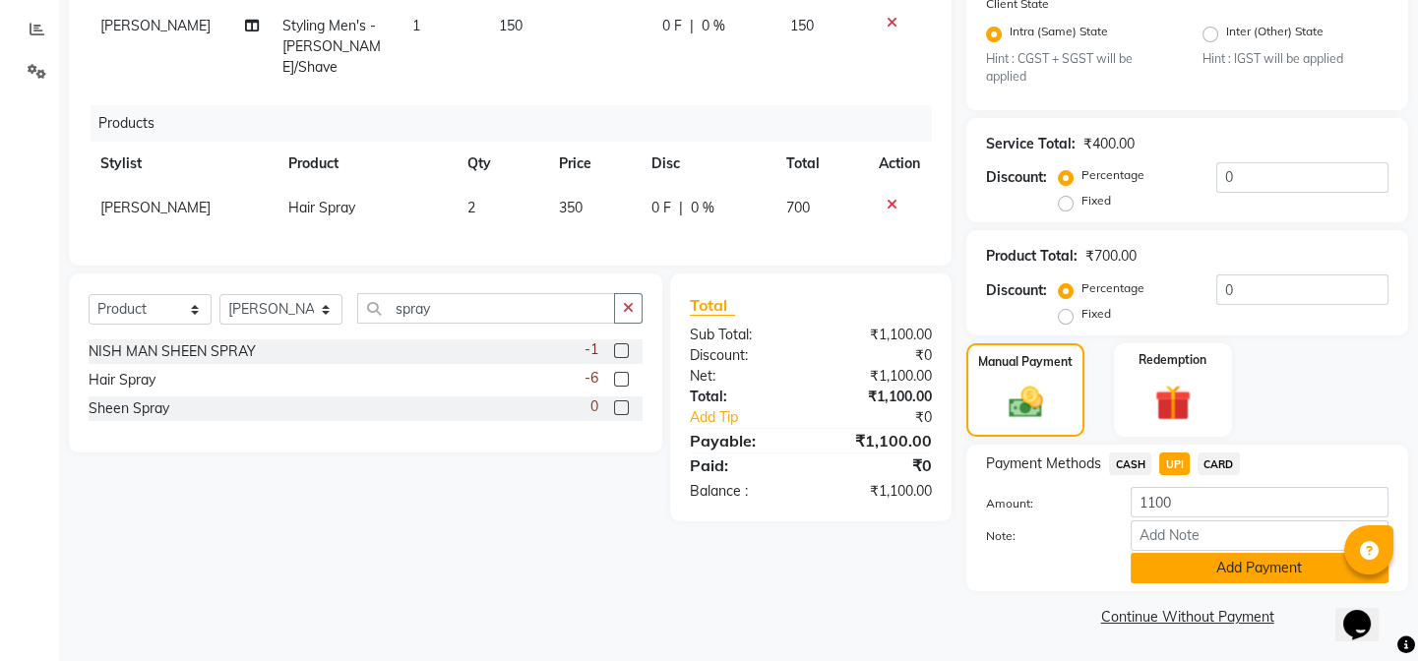
click at [1154, 572] on button "Add Payment" at bounding box center [1260, 568] width 258 height 31
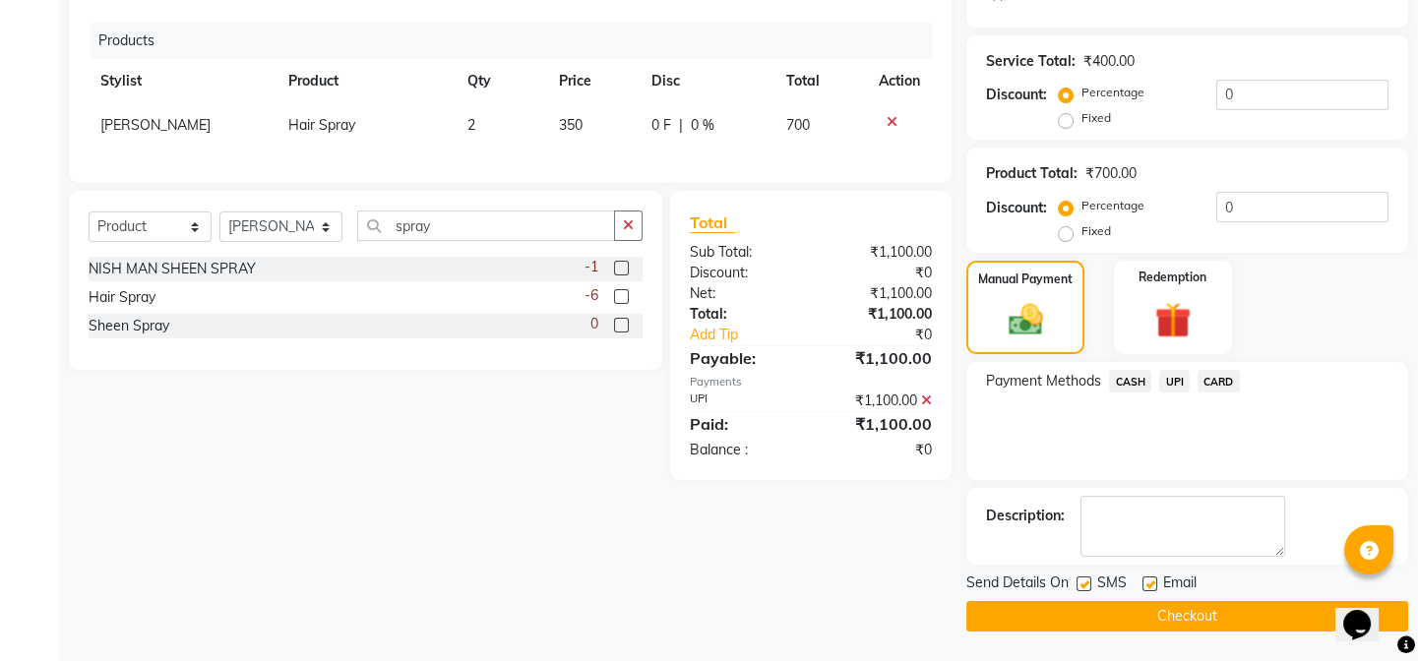
scroll to position [490, 0]
click at [1131, 618] on button "Checkout" at bounding box center [1187, 616] width 442 height 31
